Goal: Navigation & Orientation: Find specific page/section

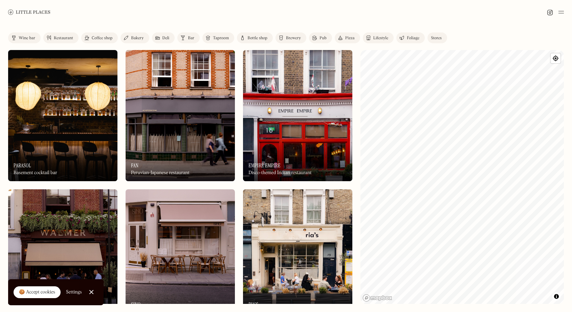
click at [331, 204] on img at bounding box center [297, 254] width 109 height 131
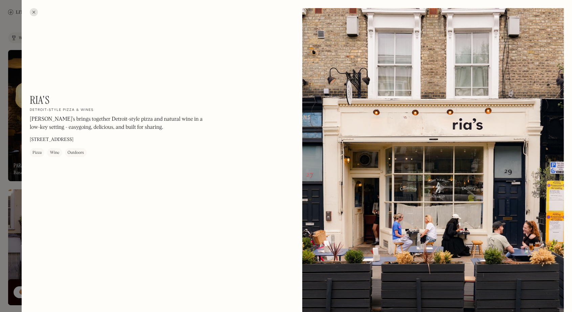
click at [32, 12] on div at bounding box center [34, 12] width 8 height 8
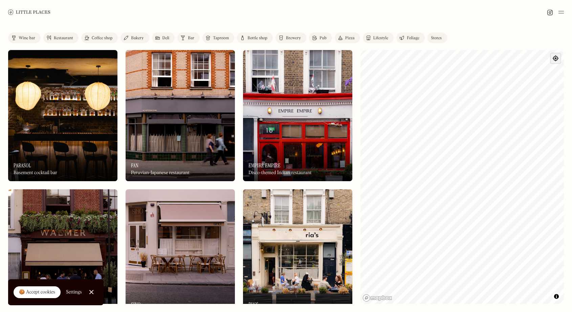
click at [558, 58] on span "Find my location" at bounding box center [555, 58] width 10 height 10
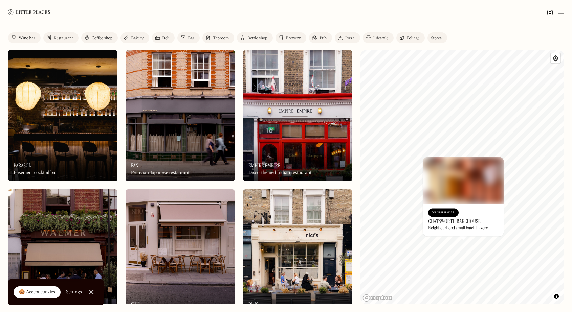
click at [95, 39] on div "Coffee shop" at bounding box center [102, 38] width 21 height 4
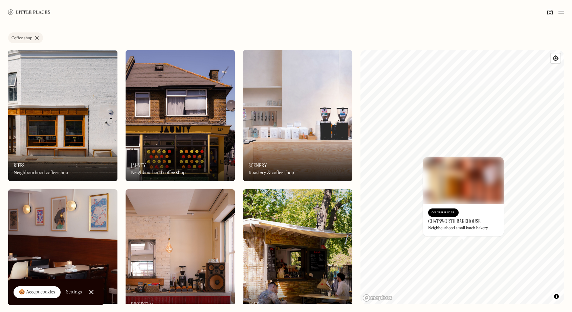
click at [37, 38] on link "Coffee shop" at bounding box center [25, 37] width 35 height 11
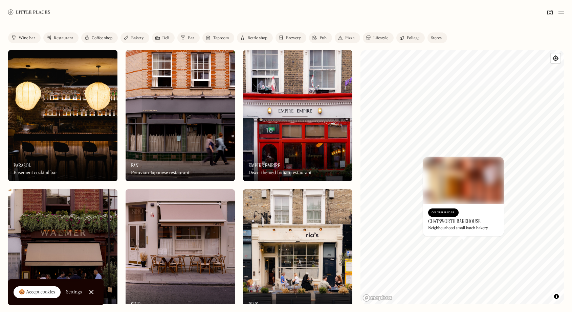
click at [380, 37] on div "Lifestyle" at bounding box center [380, 38] width 15 height 4
